Goal: Task Accomplishment & Management: Manage account settings

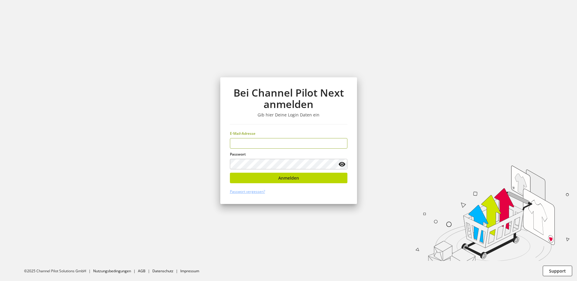
click at [260, 145] on input "email" at bounding box center [289, 143] width 118 height 11
click at [275, 143] on input "email" at bounding box center [289, 143] width 118 height 11
click at [249, 142] on input "email" at bounding box center [289, 143] width 118 height 11
click at [247, 142] on input "email" at bounding box center [289, 143] width 118 height 11
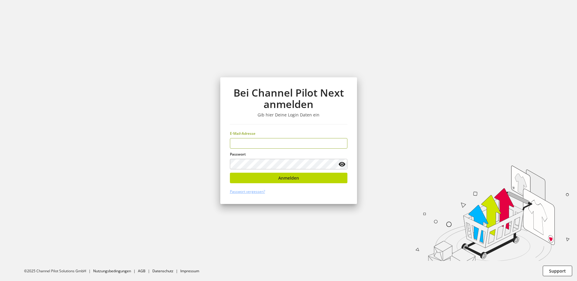
click at [249, 145] on input "email" at bounding box center [289, 143] width 118 height 11
click at [241, 146] on input "email" at bounding box center [289, 143] width 118 height 11
type input "**********"
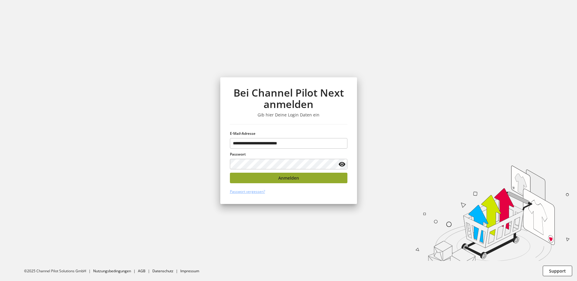
click at [287, 181] on button "Anmelden" at bounding box center [289, 178] width 118 height 11
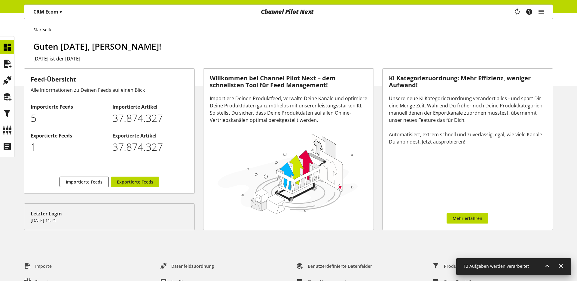
click at [37, 16] on div "CRM Ecom ▾" at bounding box center [47, 11] width 43 height 11
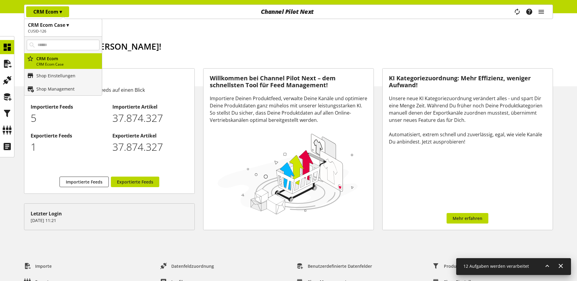
click at [43, 15] on div "CRM Ecom ▾" at bounding box center [47, 11] width 43 height 11
